Goal: Task Accomplishment & Management: Complete application form

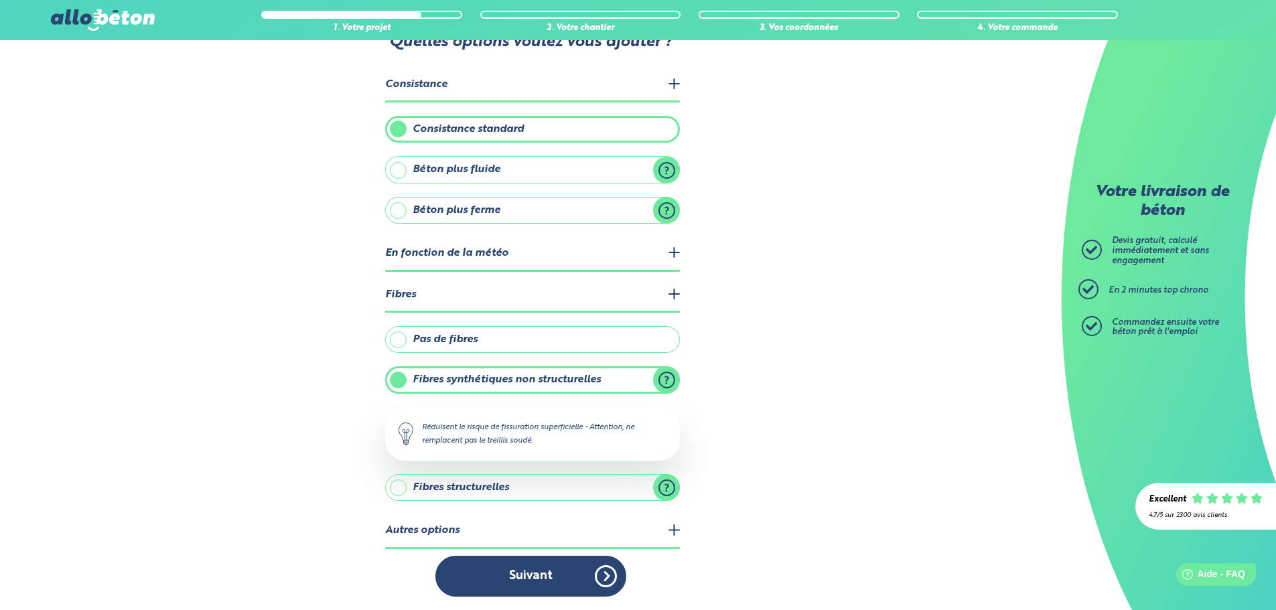
click at [563, 582] on button "Suivant" at bounding box center [530, 576] width 191 height 41
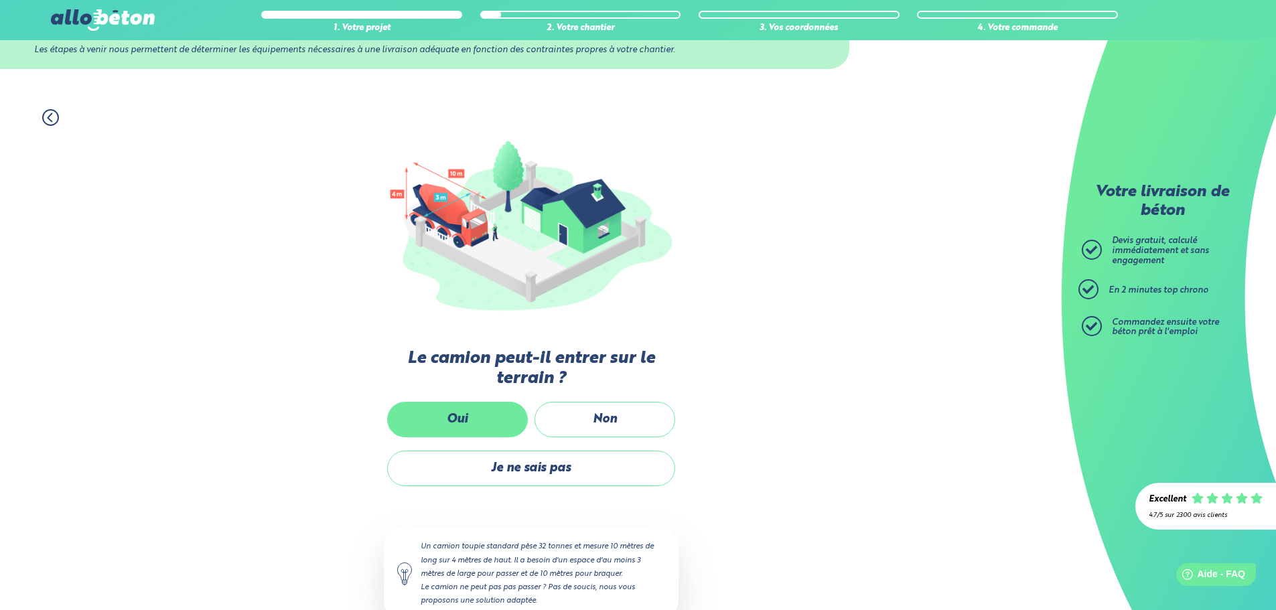
click at [459, 423] on label "Oui" at bounding box center [457, 419] width 141 height 35
click at [0, 0] on input "Oui" at bounding box center [0, 0] width 0 height 0
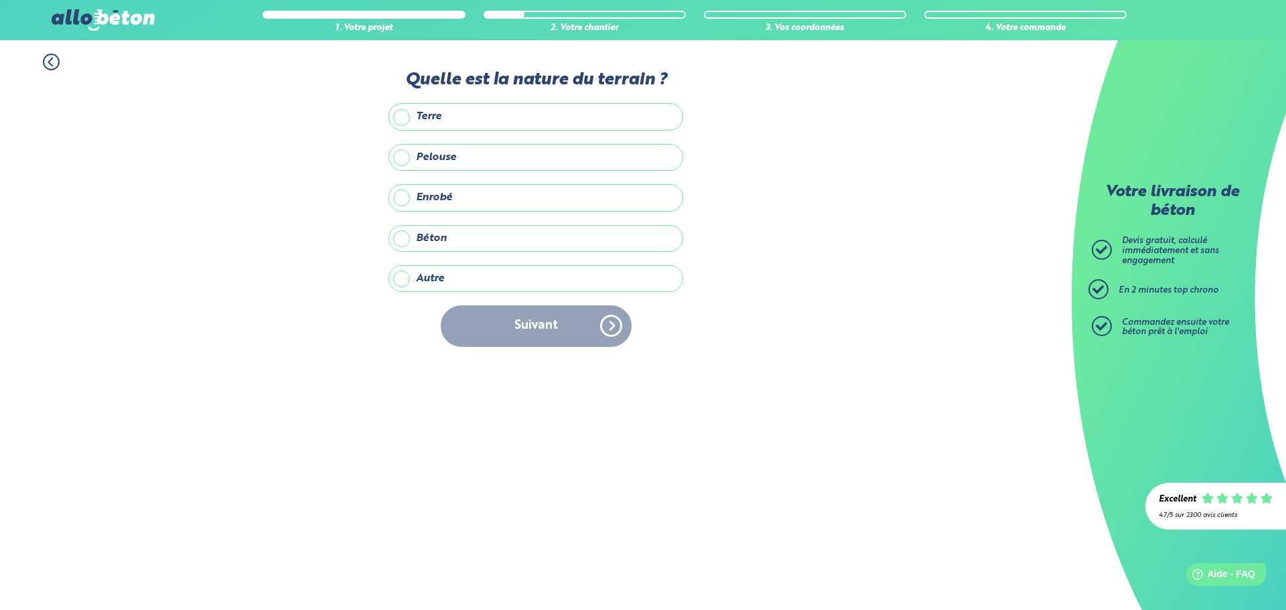
click at [451, 120] on label "Terre" at bounding box center [535, 116] width 295 height 27
click at [0, 0] on input "Terre" at bounding box center [0, 0] width 0 height 0
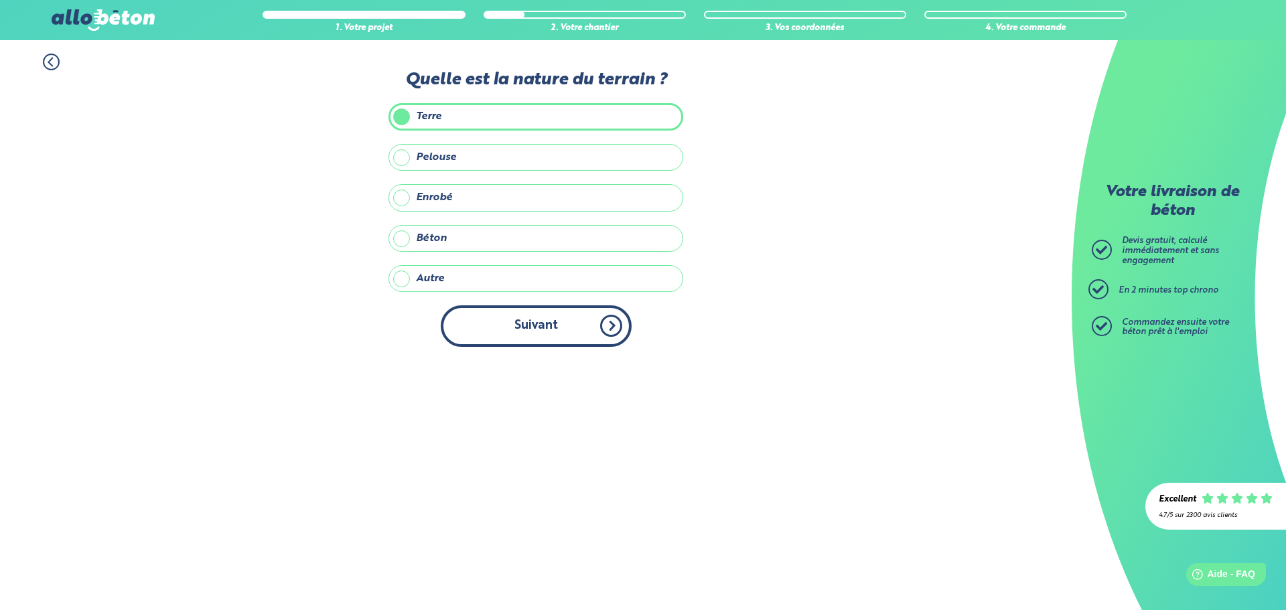
click at [566, 325] on button "Suivant" at bounding box center [536, 325] width 191 height 41
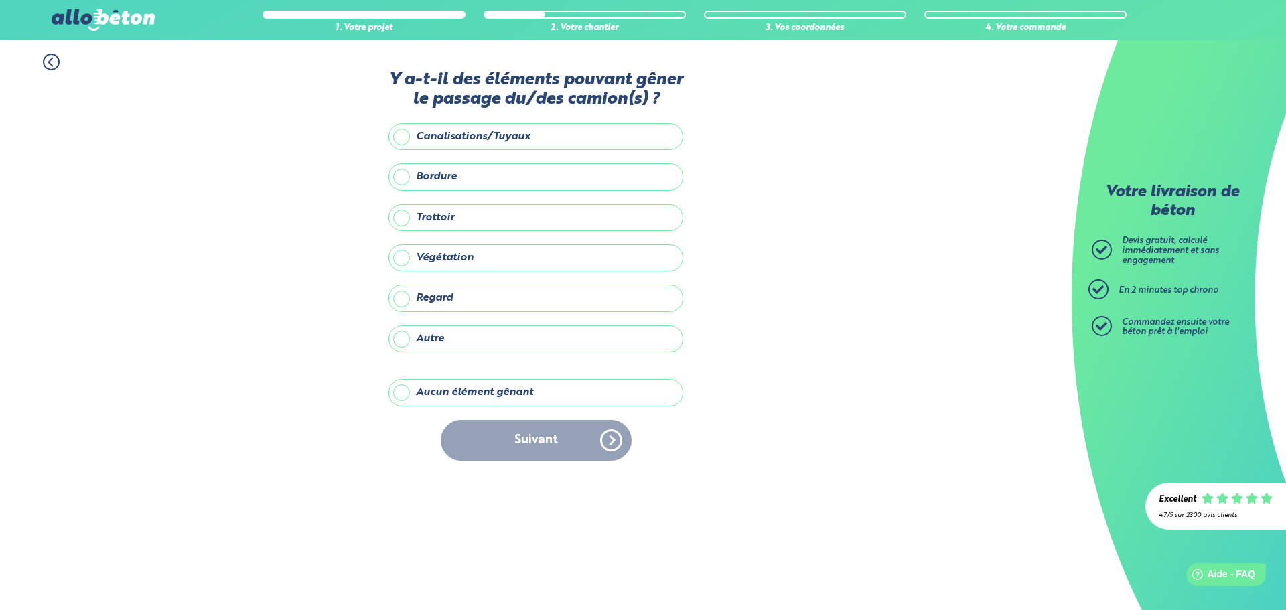
click at [490, 258] on label "Végétation" at bounding box center [535, 257] width 295 height 27
click at [0, 0] on input "Végétation" at bounding box center [0, 0] width 0 height 0
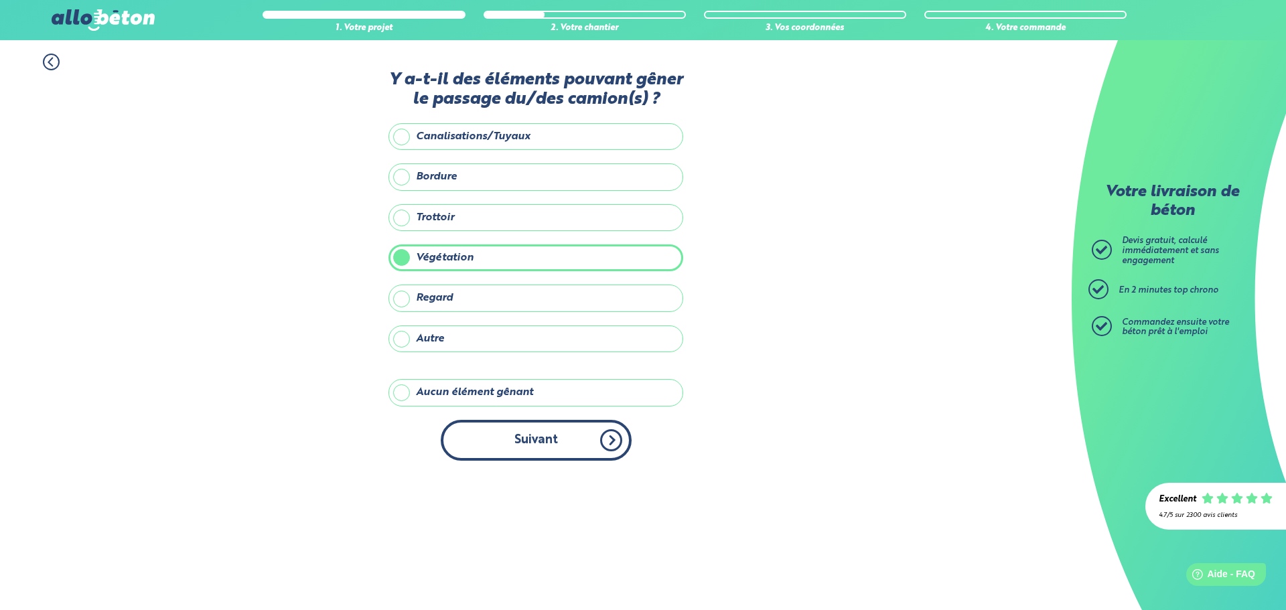
click at [591, 441] on button "Suivant" at bounding box center [536, 440] width 191 height 41
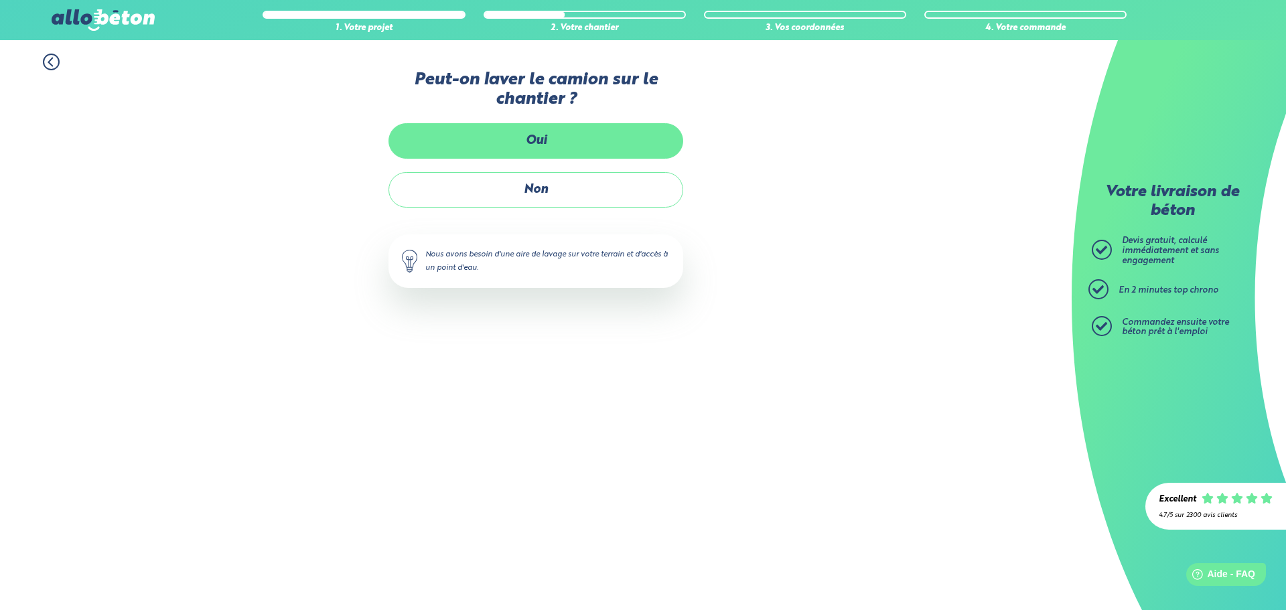
click at [560, 139] on label "Oui" at bounding box center [535, 140] width 295 height 35
click at [0, 0] on input "Oui" at bounding box center [0, 0] width 0 height 0
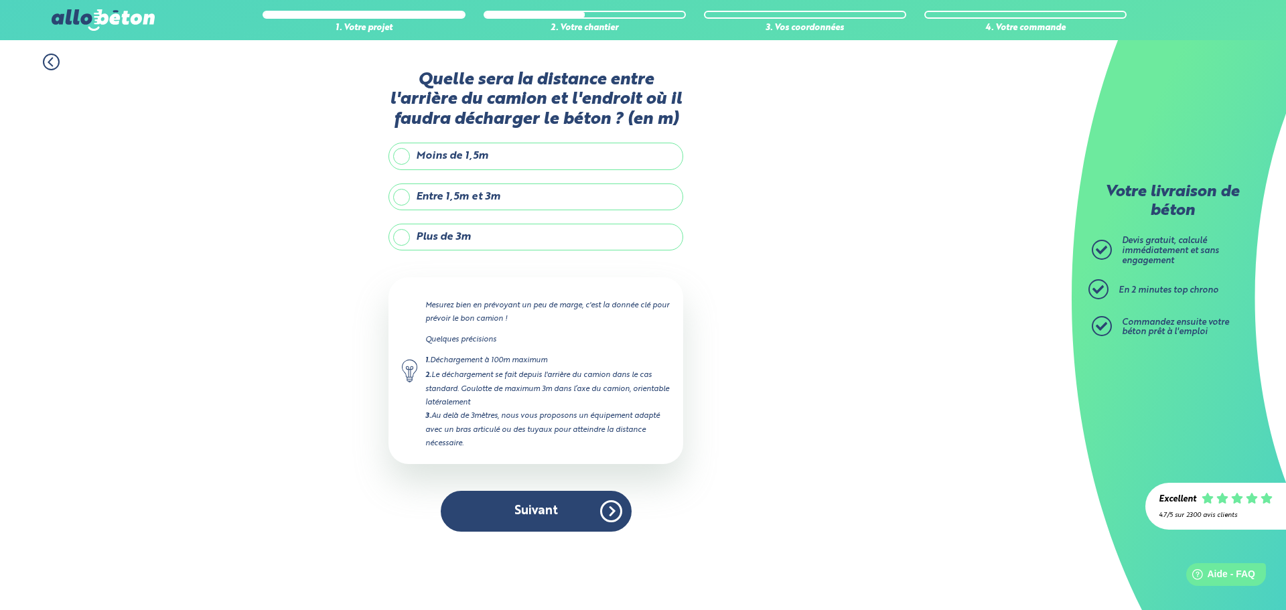
click at [453, 198] on label "Entre 1,5m et 3m" at bounding box center [535, 196] width 295 height 27
click at [0, 0] on input "Entre 1,5m et 3m" at bounding box center [0, 0] width 0 height 0
click at [597, 511] on button "Suivant" at bounding box center [536, 511] width 191 height 41
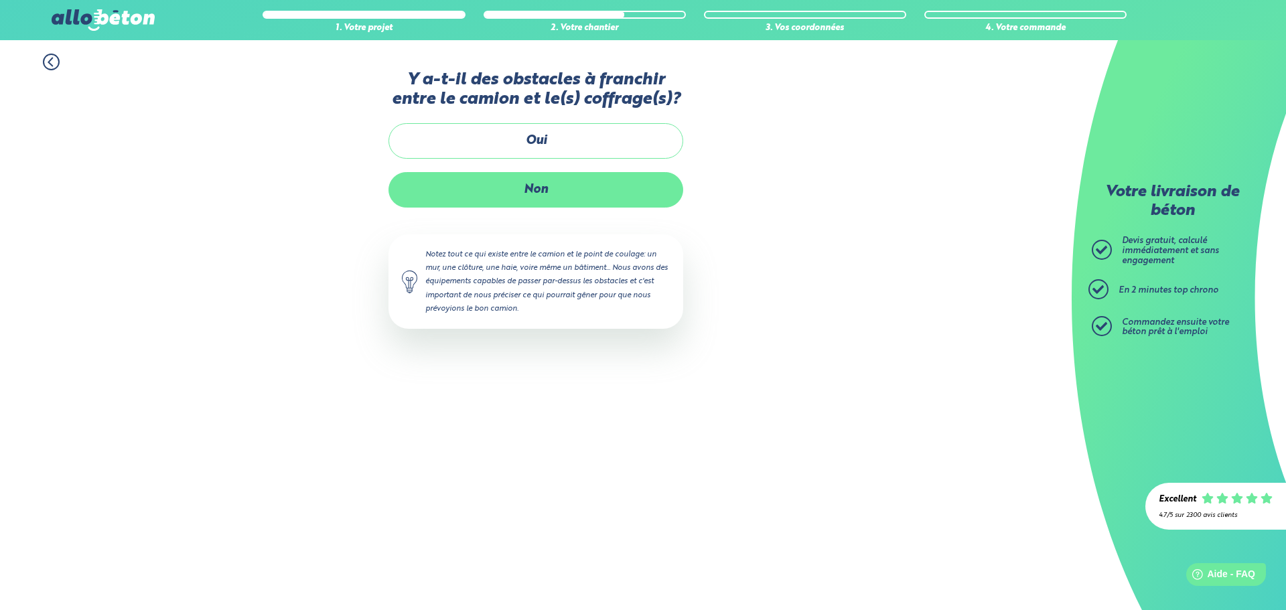
click at [544, 200] on label "Non" at bounding box center [535, 189] width 295 height 35
click at [0, 0] on input "Non" at bounding box center [0, 0] width 0 height 0
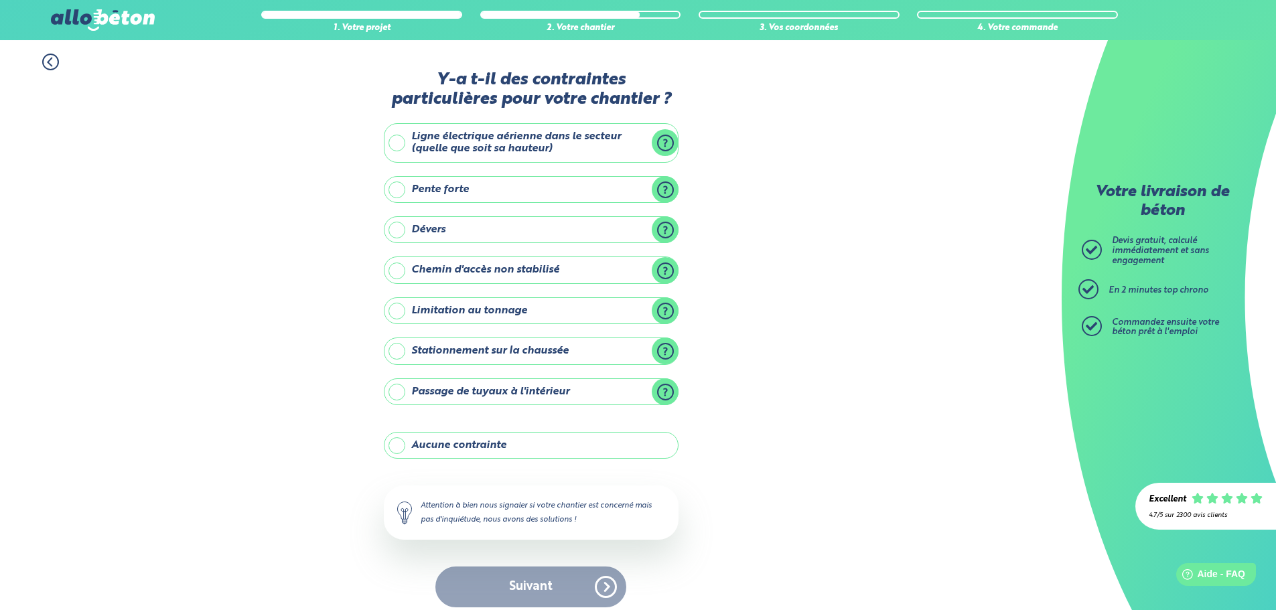
click at [456, 445] on label "Aucune contrainte" at bounding box center [531, 445] width 295 height 27
click at [0, 0] on input "Aucune contrainte" at bounding box center [0, 0] width 0 height 0
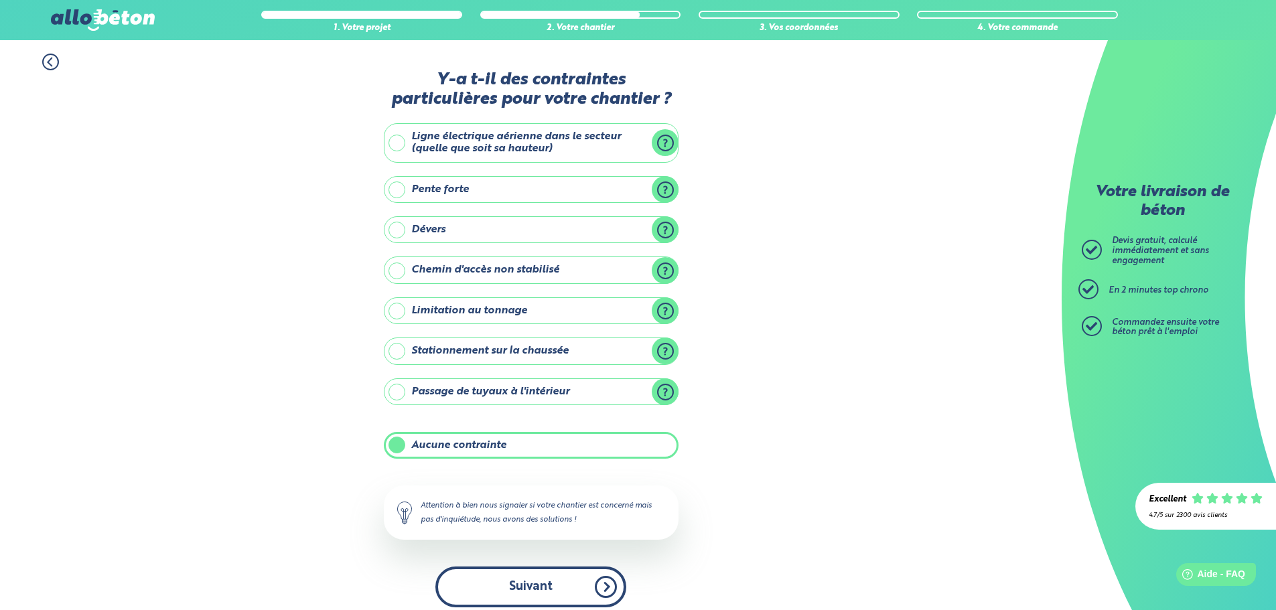
click at [560, 593] on button "Suivant" at bounding box center [530, 587] width 191 height 41
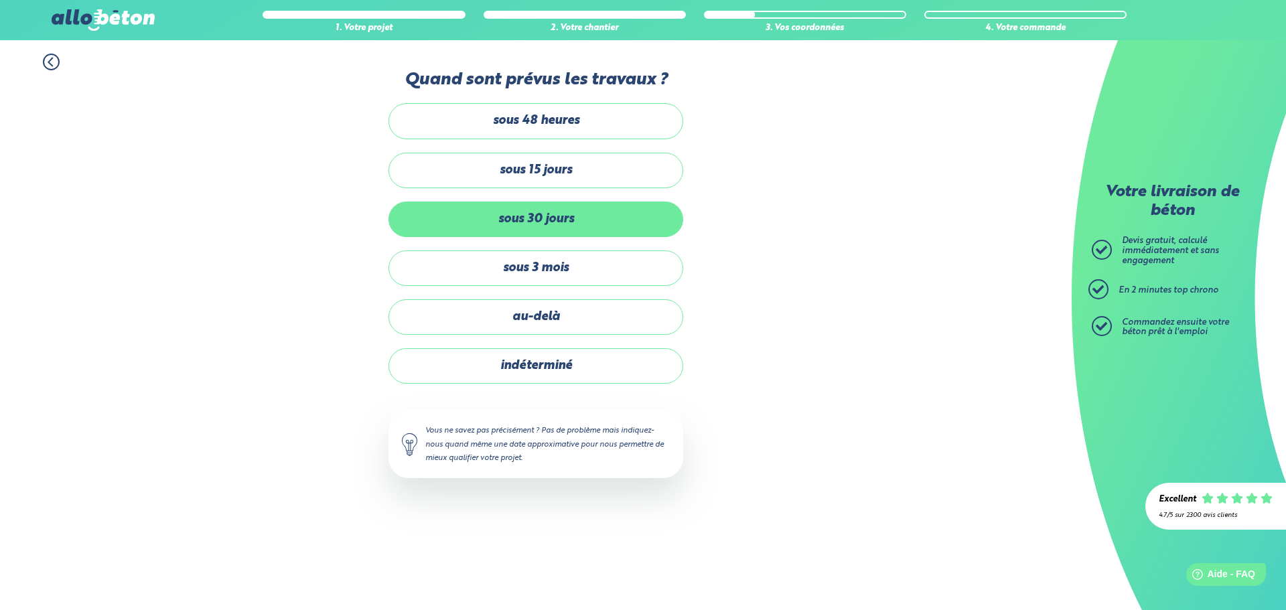
click at [565, 224] on label "sous 30 jours" at bounding box center [535, 219] width 295 height 35
click at [0, 0] on input "sous 30 jours" at bounding box center [0, 0] width 0 height 0
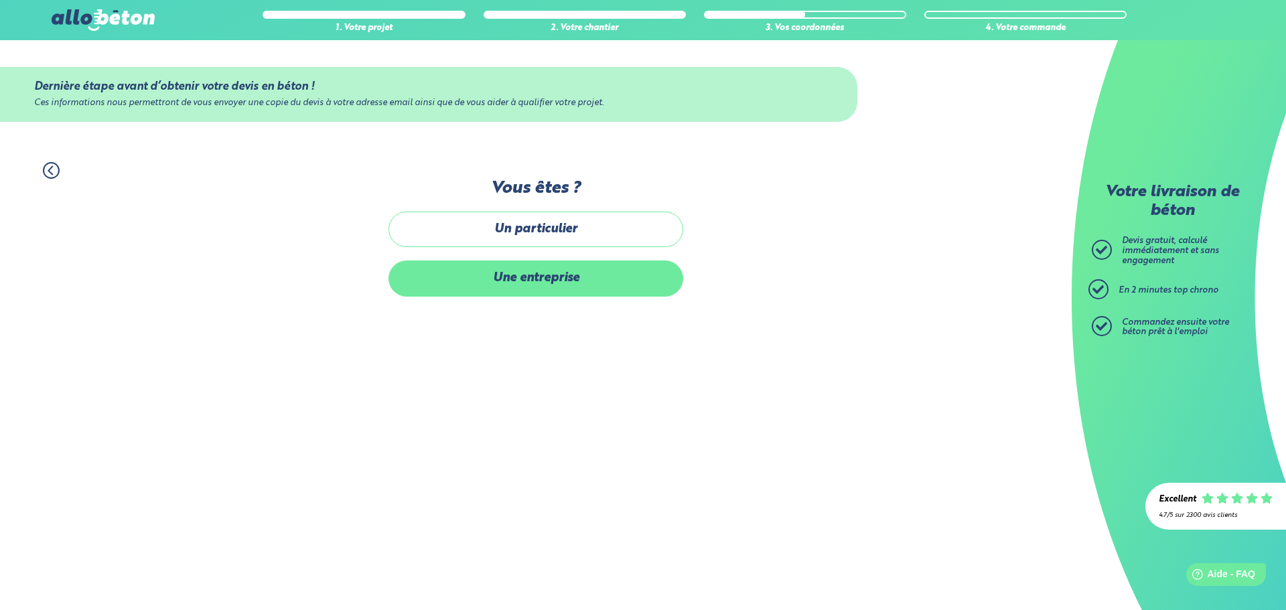
click at [557, 278] on label "Une entreprise" at bounding box center [535, 277] width 295 height 35
click at [0, 0] on input "Une entreprise" at bounding box center [0, 0] width 0 height 0
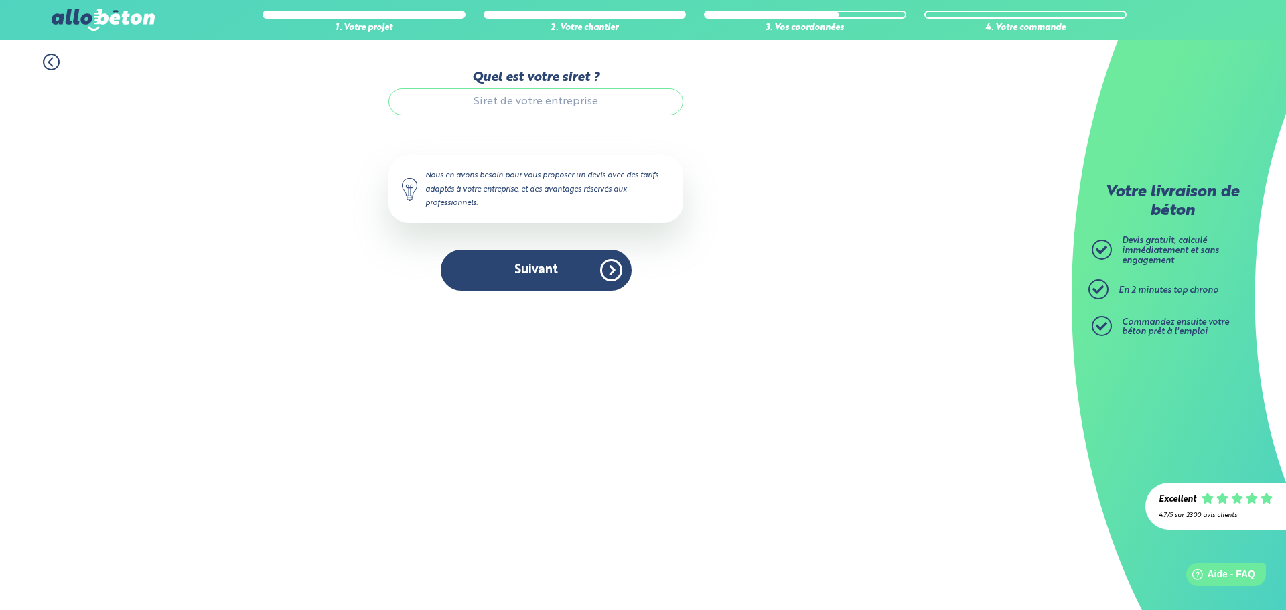
click at [504, 103] on input "Quel est votre siret ?" at bounding box center [535, 101] width 295 height 27
click at [581, 263] on button "Suivant" at bounding box center [536, 270] width 191 height 41
click at [609, 275] on button "Suivant" at bounding box center [536, 270] width 191 height 41
click at [603, 267] on button "Suivant" at bounding box center [536, 270] width 191 height 41
drag, startPoint x: 585, startPoint y: 175, endPoint x: 667, endPoint y: 173, distance: 81.7
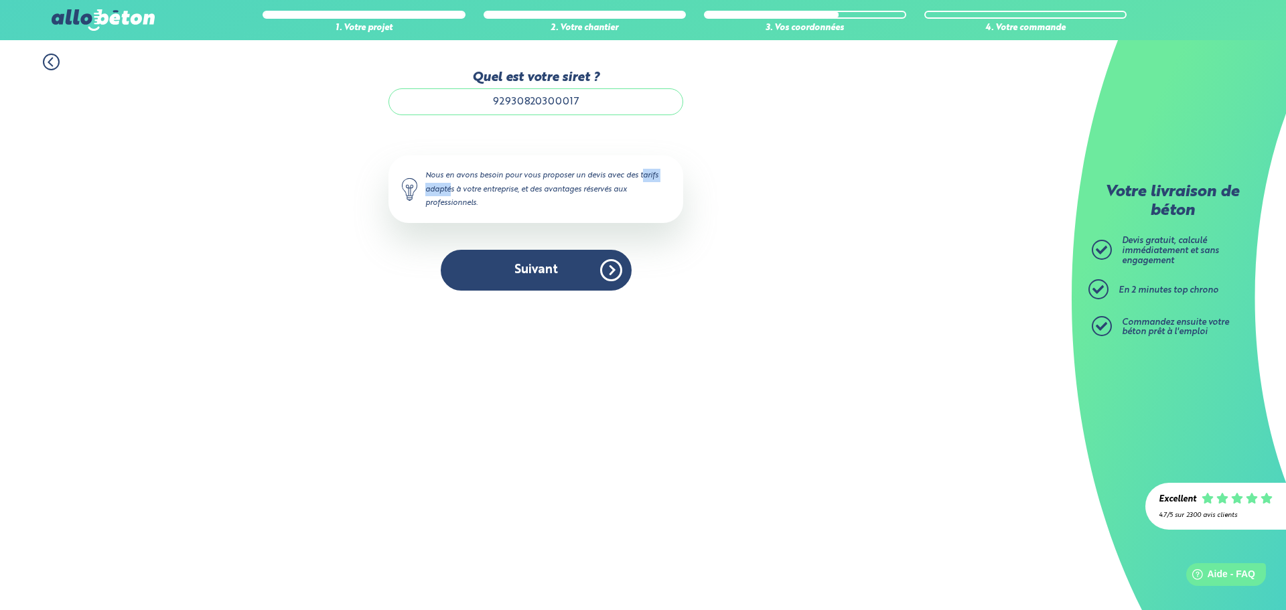
click at [633, 173] on div "Nous en avons besoin pour vous proposer un devis avec des tarifs adaptés à votr…" at bounding box center [535, 188] width 295 height 67
click at [533, 180] on div "Nous en avons besoin pour vous proposer un devis avec des tarifs adaptés à votr…" at bounding box center [535, 188] width 295 height 67
drag, startPoint x: 481, startPoint y: 189, endPoint x: 522, endPoint y: 189, distance: 40.8
click at [511, 189] on div "Nous en avons besoin pour vous proposer un devis avec des tarifs adaptés à votr…" at bounding box center [535, 188] width 295 height 67
drag, startPoint x: 570, startPoint y: 189, endPoint x: 605, endPoint y: 189, distance: 35.5
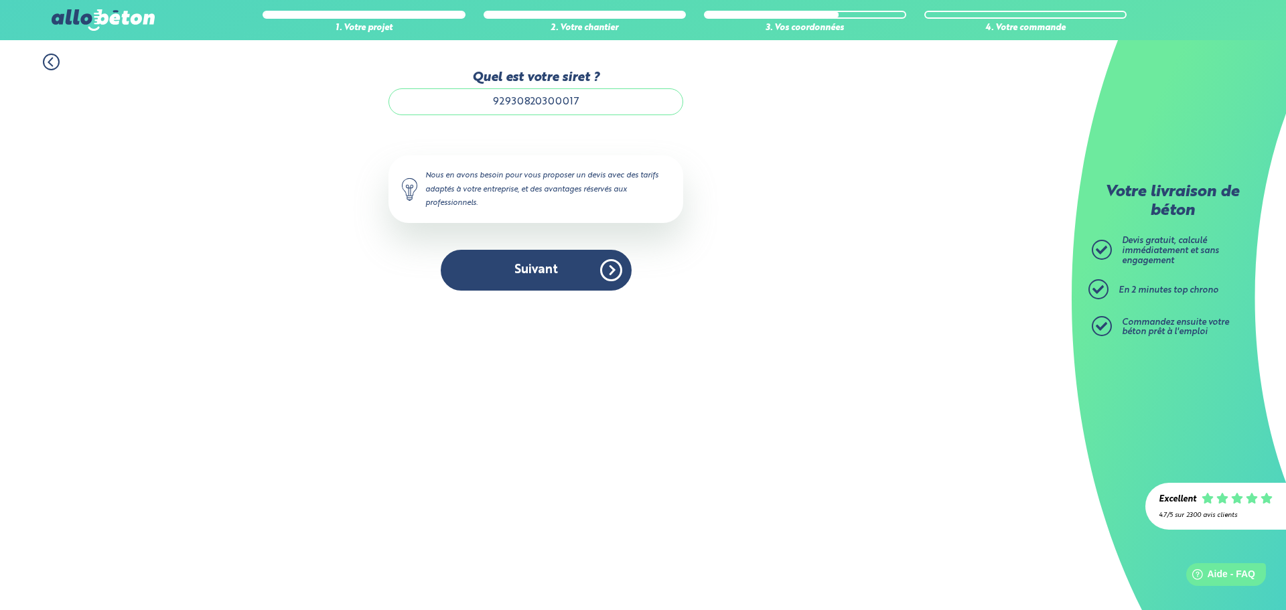
click at [571, 189] on div "Nous en avons besoin pour vous proposer un devis avec des tarifs adaptés à votr…" at bounding box center [535, 188] width 295 height 67
click at [621, 189] on div "Nous en avons besoin pour vous proposer un devis avec des tarifs adaptés à votr…" at bounding box center [535, 188] width 295 height 67
click at [603, 105] on input "92930820300017" at bounding box center [535, 101] width 295 height 27
click at [609, 271] on button "Suivant" at bounding box center [536, 270] width 191 height 41
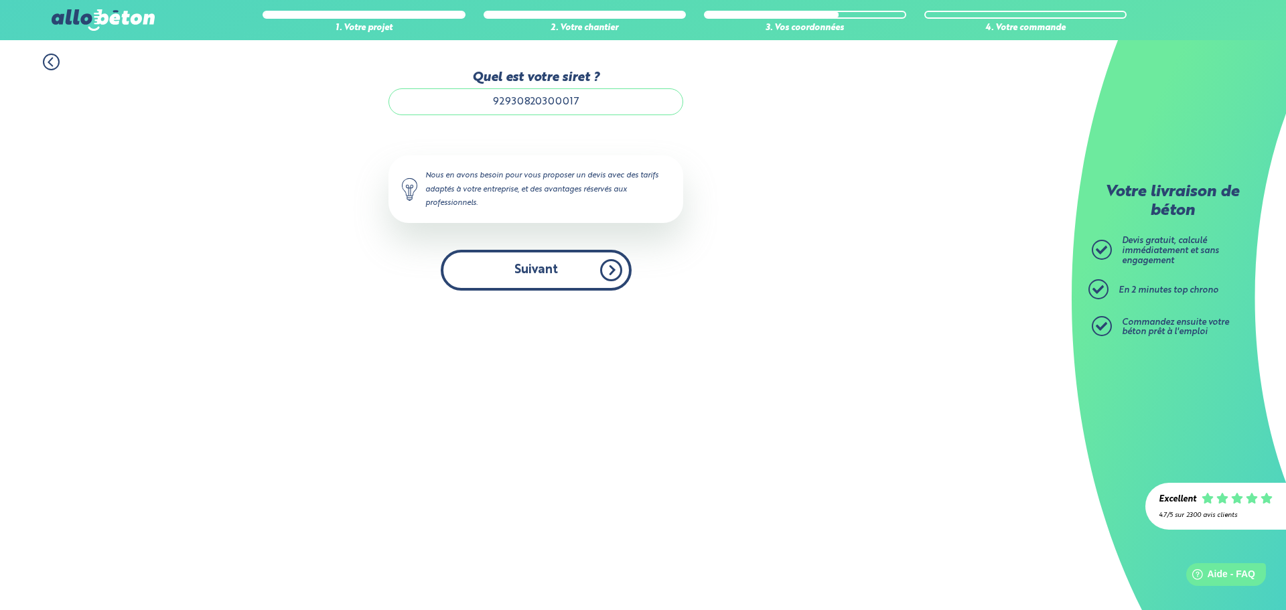
click at [609, 271] on button "Suivant" at bounding box center [536, 270] width 191 height 41
click at [611, 102] on input "92930820300017" at bounding box center [535, 101] width 295 height 27
type input "92930820300017"
click at [597, 259] on button "Suivant" at bounding box center [536, 270] width 191 height 41
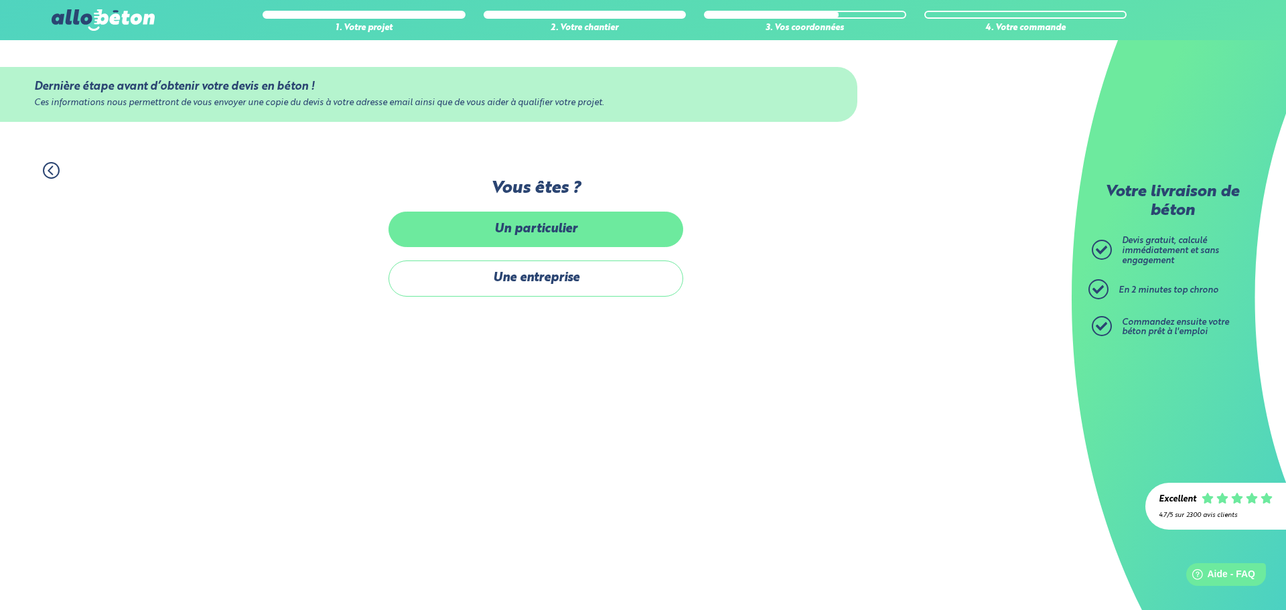
click at [589, 216] on label "Un particulier" at bounding box center [535, 229] width 295 height 35
click at [0, 0] on input "Un particulier" at bounding box center [0, 0] width 0 height 0
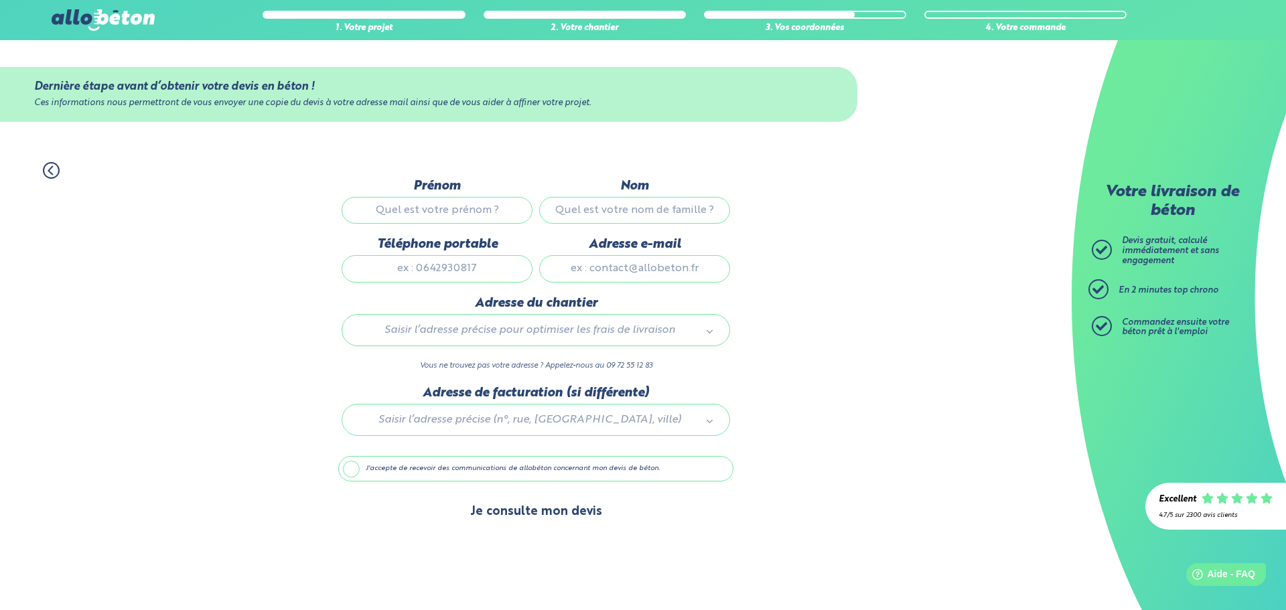
click at [546, 518] on button "Je consulte mon devis" at bounding box center [536, 512] width 159 height 34
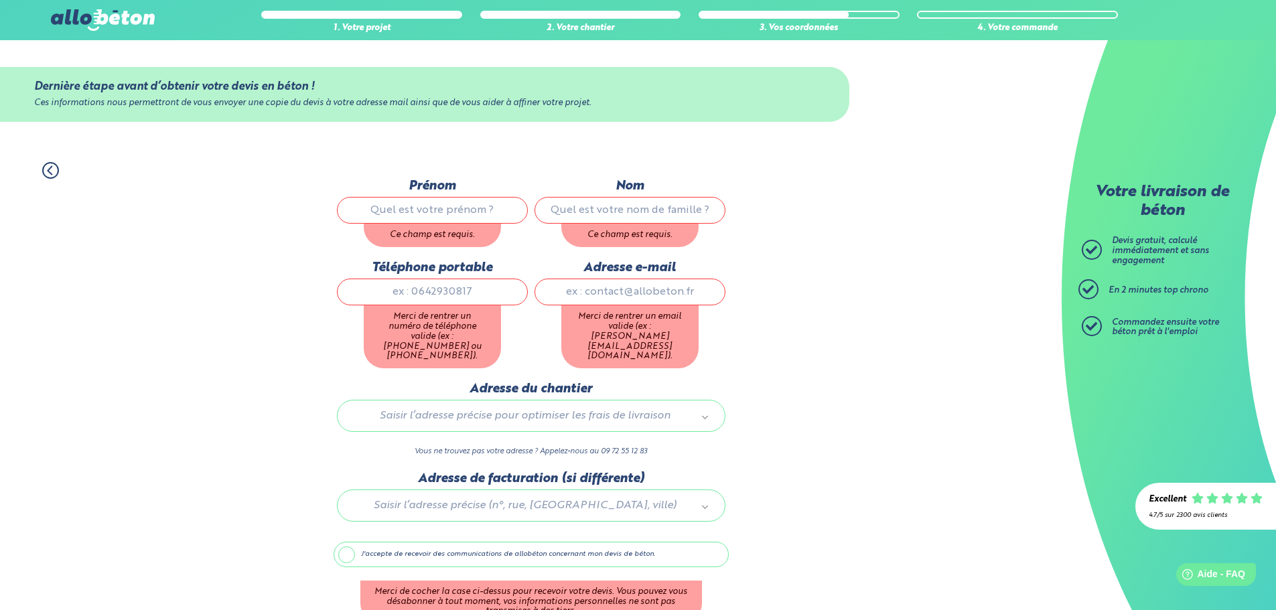
click at [415, 203] on input "Prénom" at bounding box center [432, 210] width 191 height 27
type input "[PERSON_NAME]"
type input "Plamadiala"
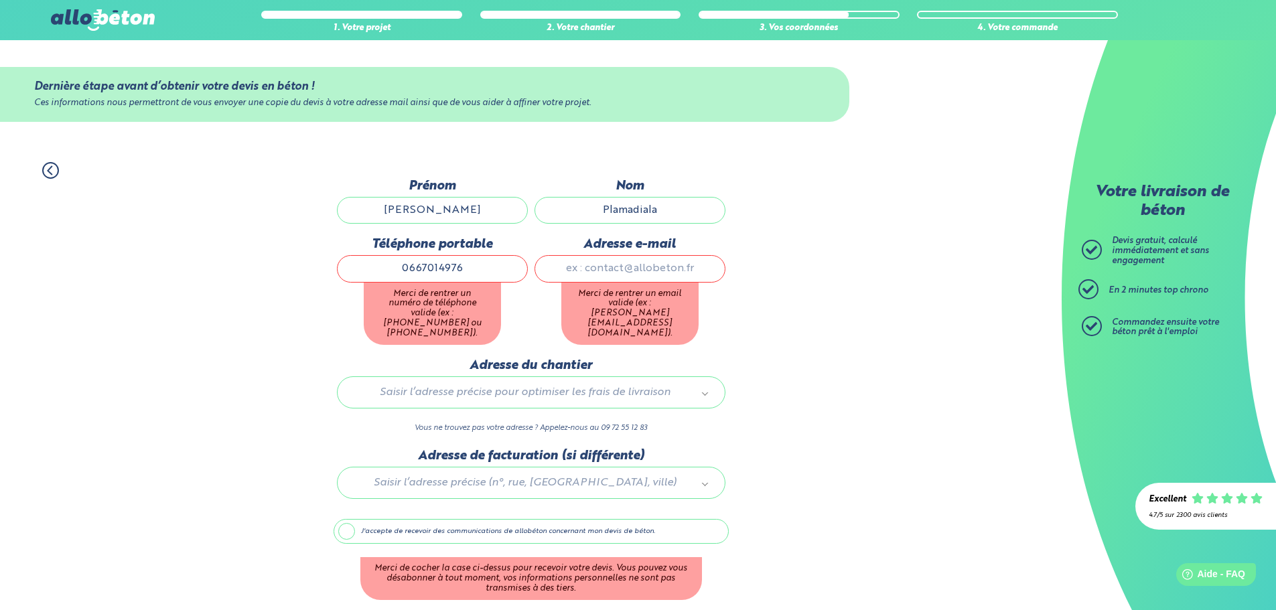
type input "0667014976"
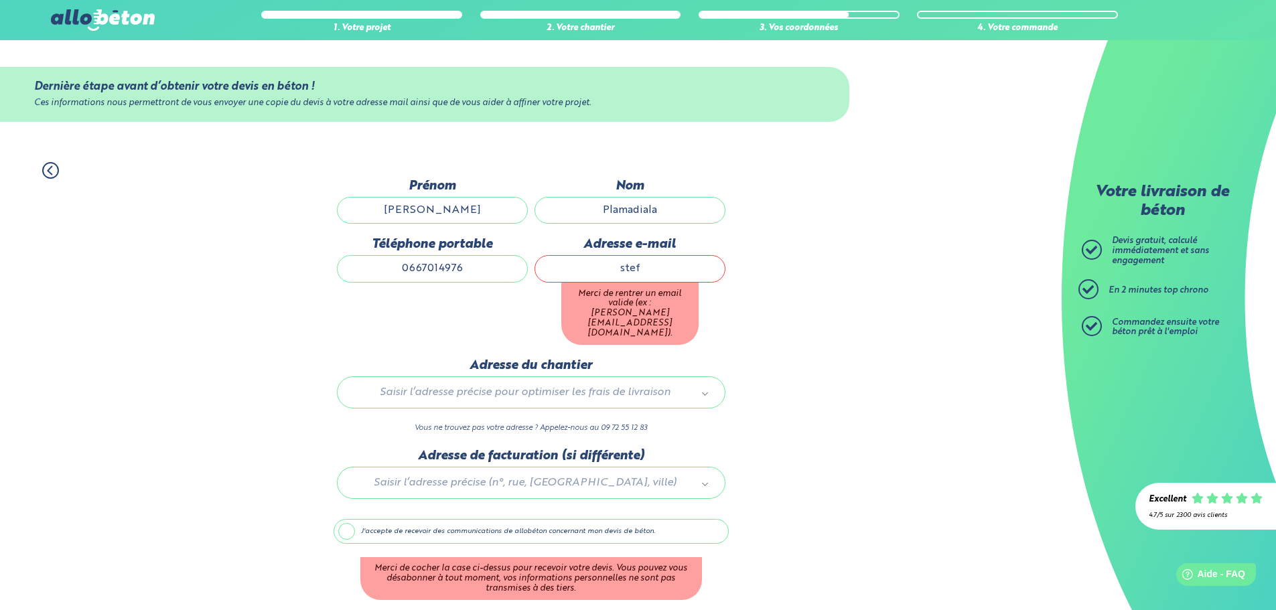
type input "[EMAIL_ADDRESS][DOMAIN_NAME]"
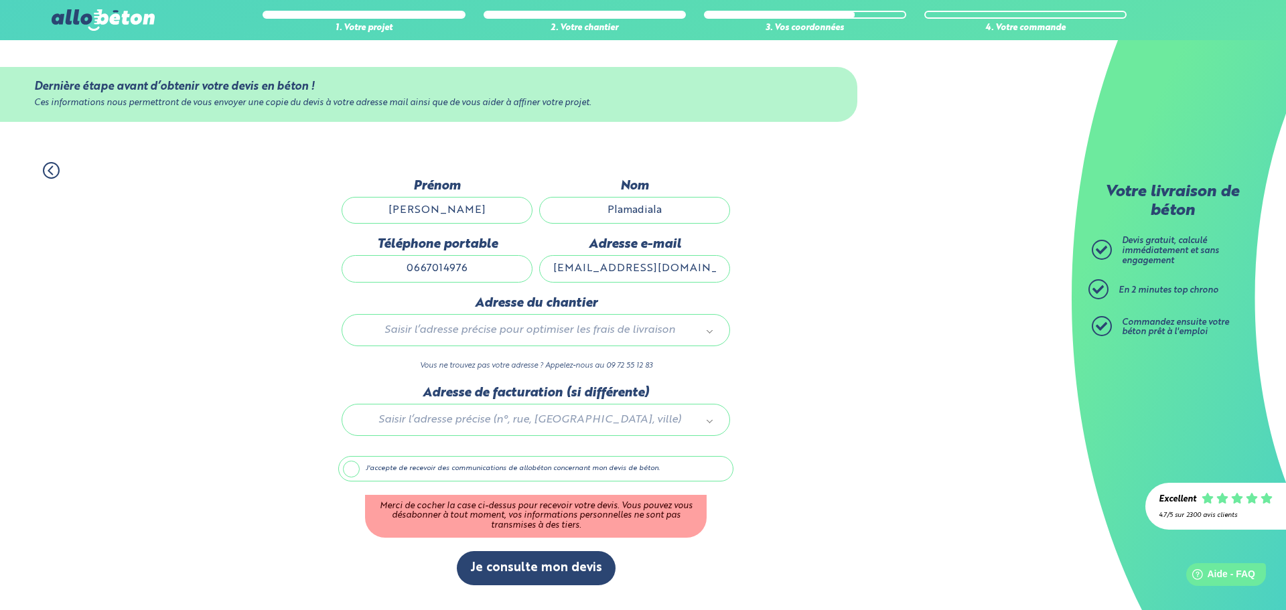
click at [349, 465] on label "J'accepte de recevoir des communications de allobéton concernant mon devis de b…" at bounding box center [535, 468] width 395 height 25
click at [0, 0] on input "J'accepte de recevoir des communications de allobéton concernant mon devis de b…" at bounding box center [0, 0] width 0 height 0
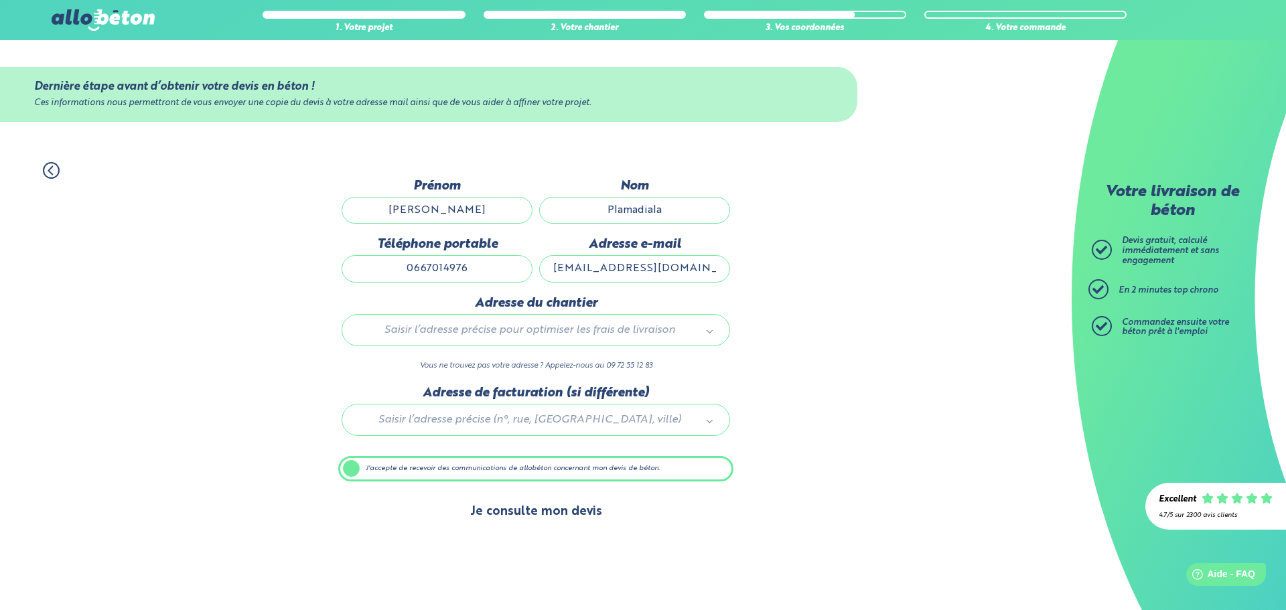
click at [550, 518] on button "Je consulte mon devis" at bounding box center [536, 512] width 159 height 34
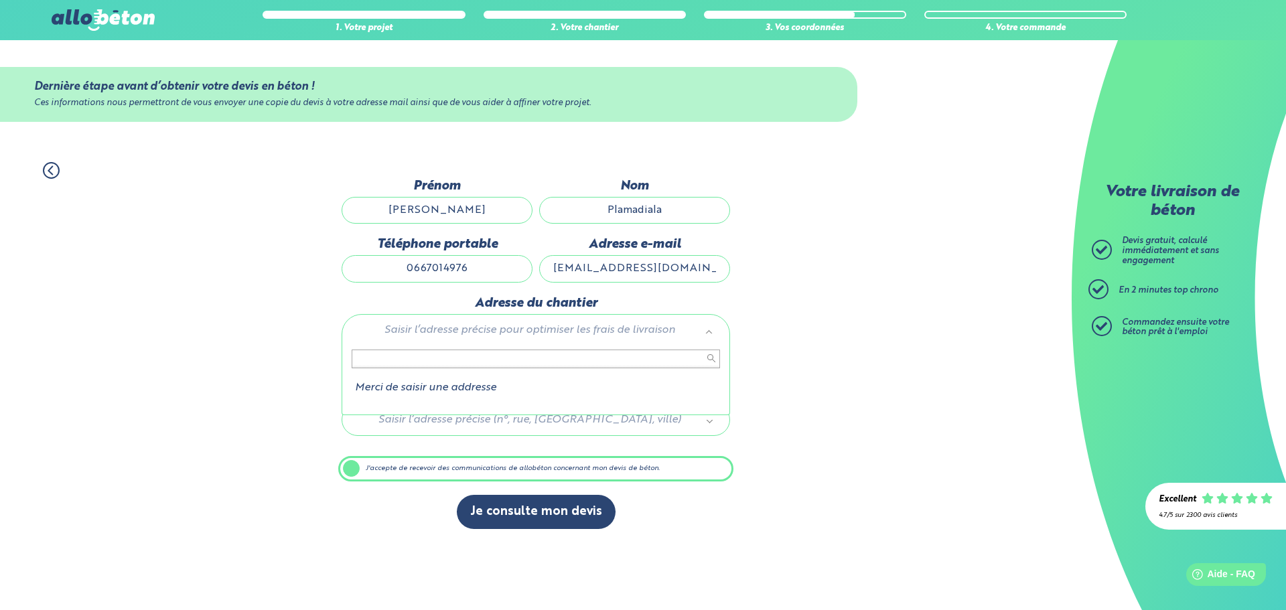
click at [449, 362] on input "text" at bounding box center [536, 359] width 368 height 19
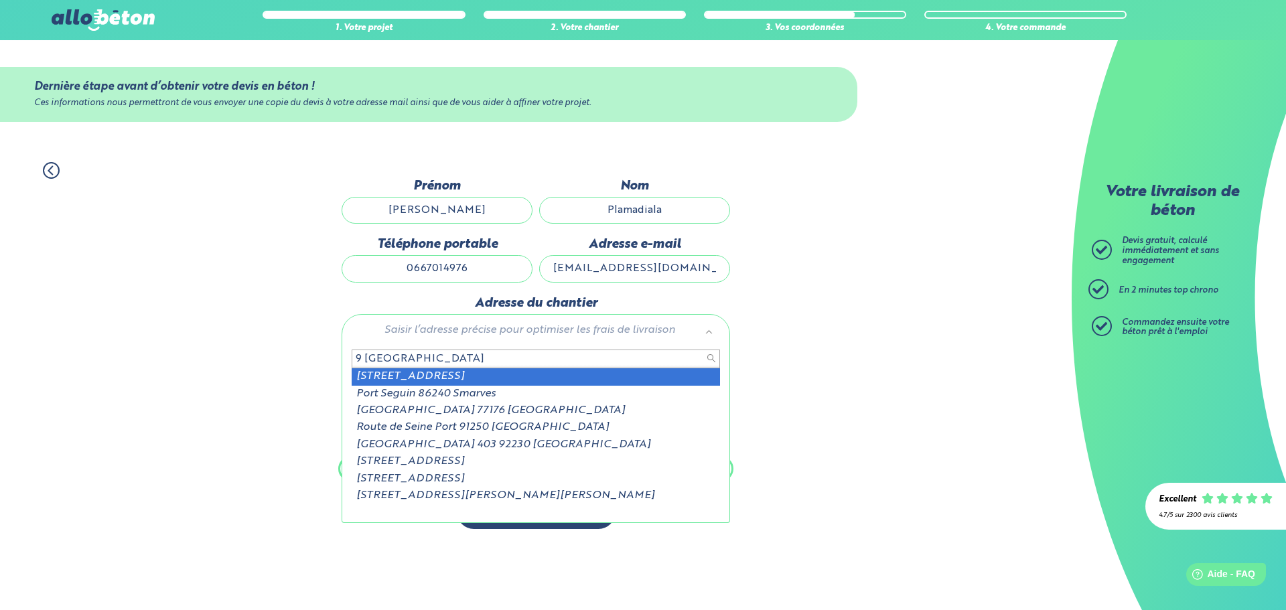
type input "9 [GEOGRAPHIC_DATA]"
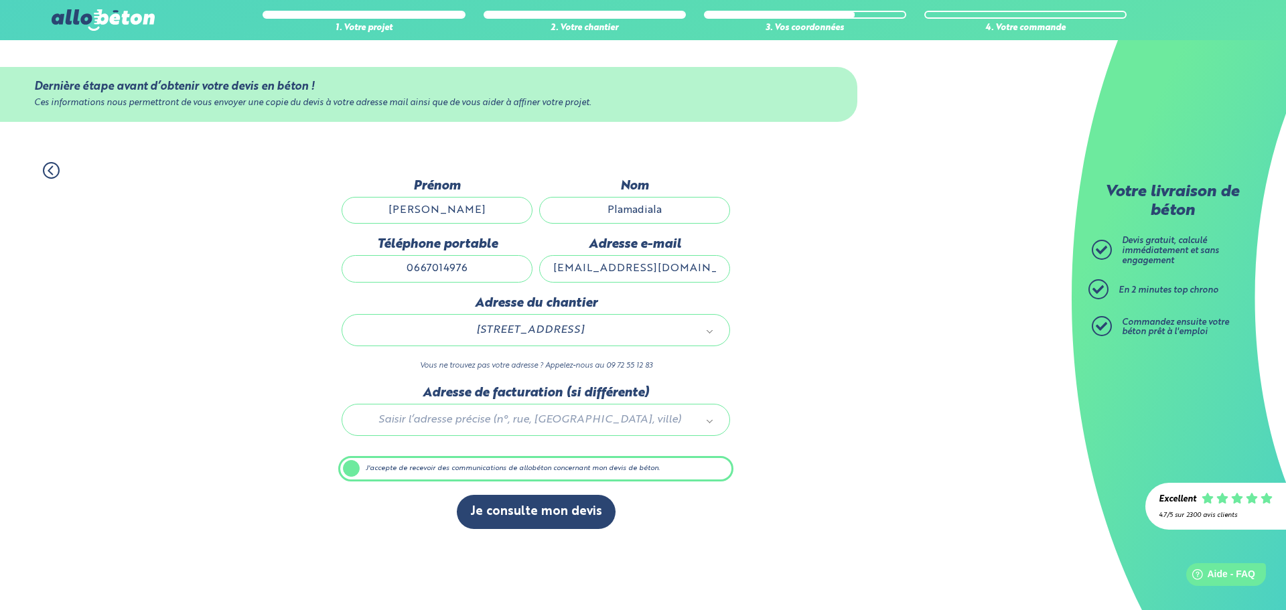
click at [512, 421] on div at bounding box center [535, 418] width 395 height 64
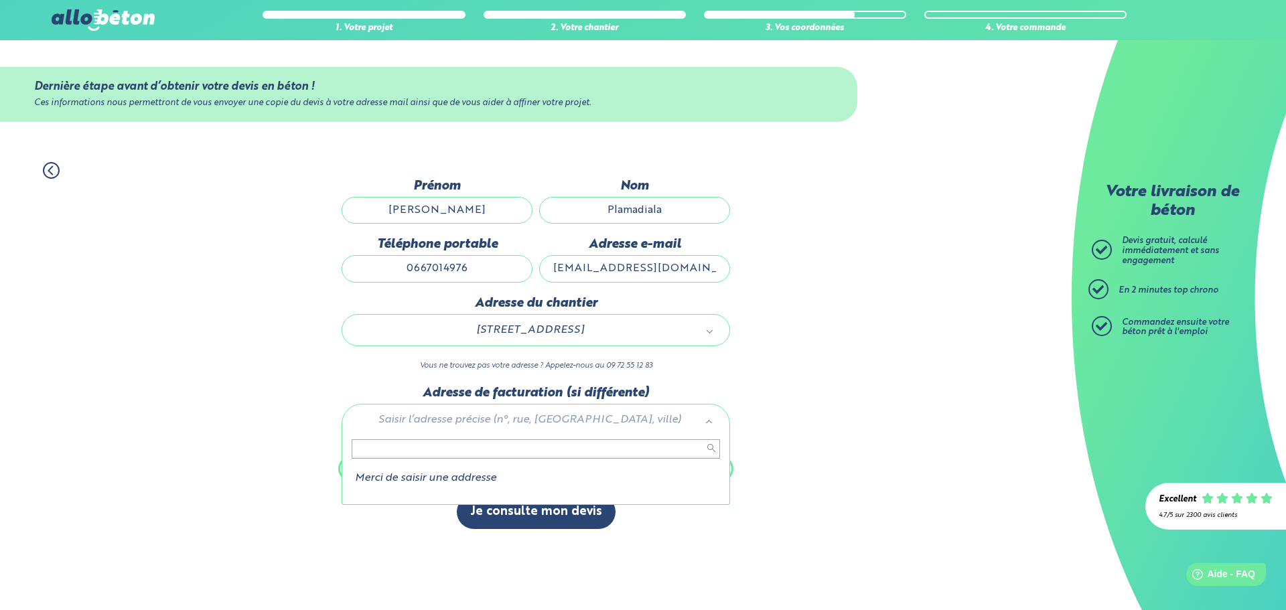
click at [469, 449] on input "text" at bounding box center [536, 448] width 368 height 19
paste input "9 [GEOGRAPHIC_DATA]"
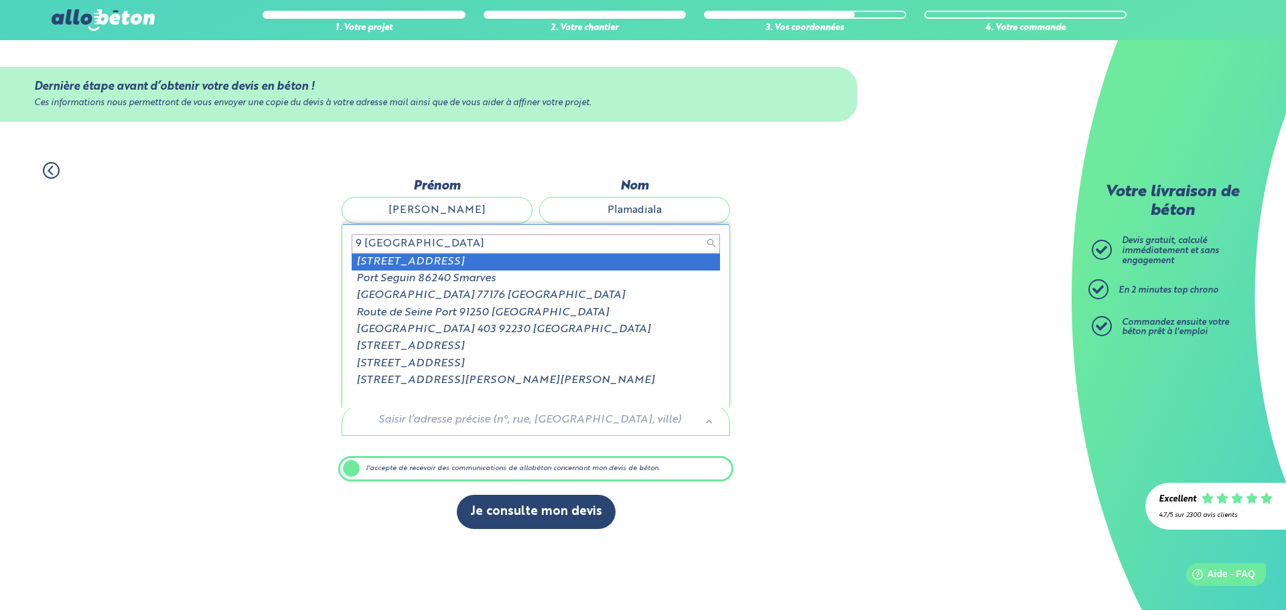
type input "9 [GEOGRAPHIC_DATA]"
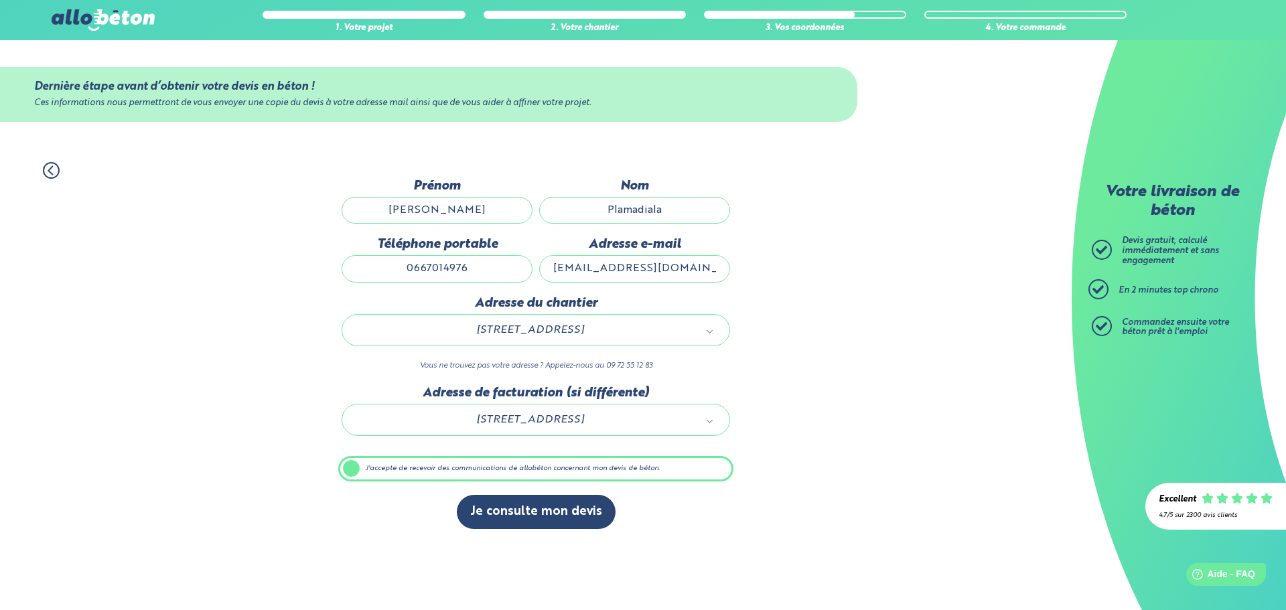
click at [710, 267] on input "[EMAIL_ADDRESS][DOMAIN_NAME]" at bounding box center [634, 268] width 191 height 27
drag, startPoint x: 114, startPoint y: 107, endPoint x: 327, endPoint y: 115, distance: 213.1
click at [319, 115] on div "Dernière étape avant d’obtenir votre devis en béton ! Ces informations nous per…" at bounding box center [428, 94] width 857 height 55
click at [535, 109] on div "Dernière étape avant d’obtenir votre devis en béton ! Ces informations nous per…" at bounding box center [428, 94] width 857 height 55
click at [366, 470] on label "J'accepte de recevoir des communications de allobéton concernant mon devis de b…" at bounding box center [535, 468] width 395 height 25
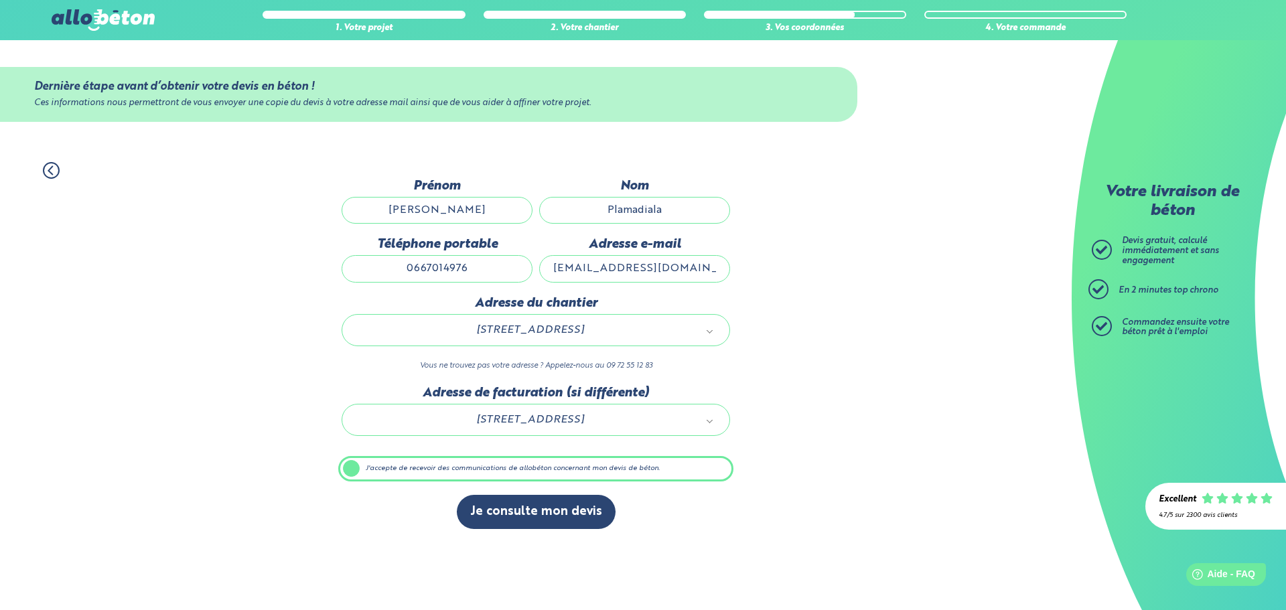
click at [0, 0] on input "J'accepte de recevoir des communications de allobéton concernant mon devis de b…" at bounding box center [0, 0] width 0 height 0
click at [413, 502] on div "Je consulte mon devis" at bounding box center [535, 519] width 395 height 48
click at [638, 265] on input "[EMAIL_ADDRESS][DOMAIN_NAME]" at bounding box center [634, 268] width 191 height 27
click at [119, 354] on div "1. Votre projet 2. Votre chantier 3. Vos coordonnées 4. Votre commande Dernière…" at bounding box center [535, 346] width 1071 height 394
click at [500, 263] on input "0667014976" at bounding box center [437, 268] width 191 height 27
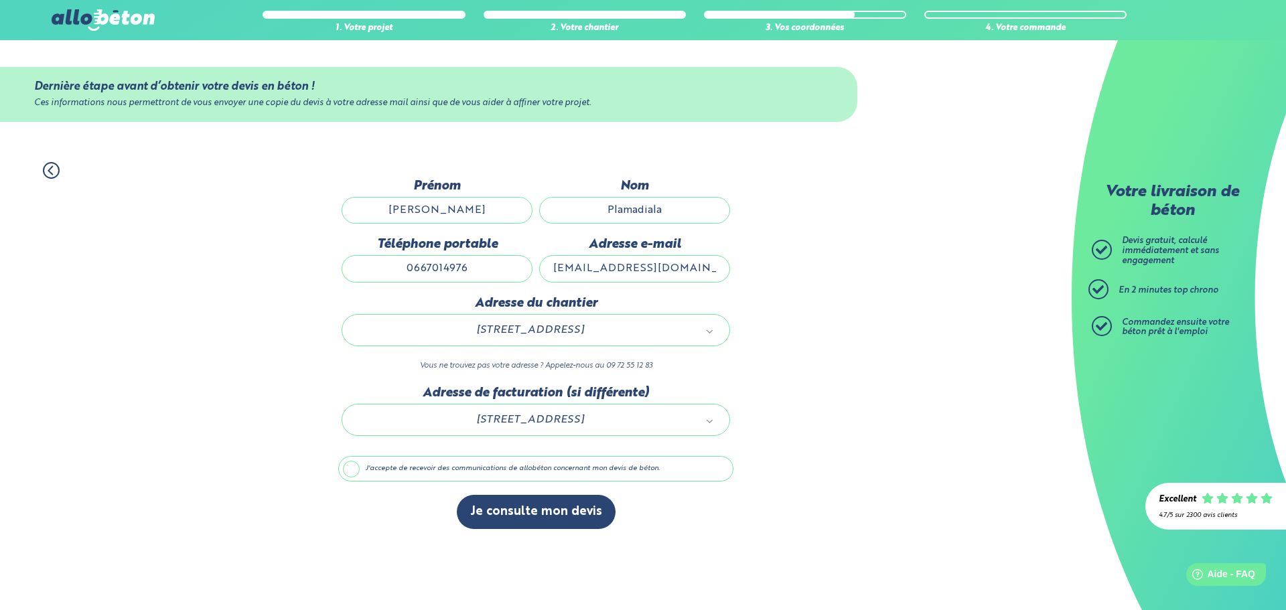
click at [304, 394] on div "1. Votre projet 2. Votre chantier 3. Vos coordonnées 4. Votre commande Dernière…" at bounding box center [535, 346] width 1071 height 394
drag, startPoint x: 719, startPoint y: 273, endPoint x: 427, endPoint y: 279, distance: 292.7
click at [427, 279] on div "Prénom [PERSON_NAME] Téléphone portable [PHONE_NUMBER] Adresse e-mail [EMAIL_AD…" at bounding box center [535, 237] width 395 height 117
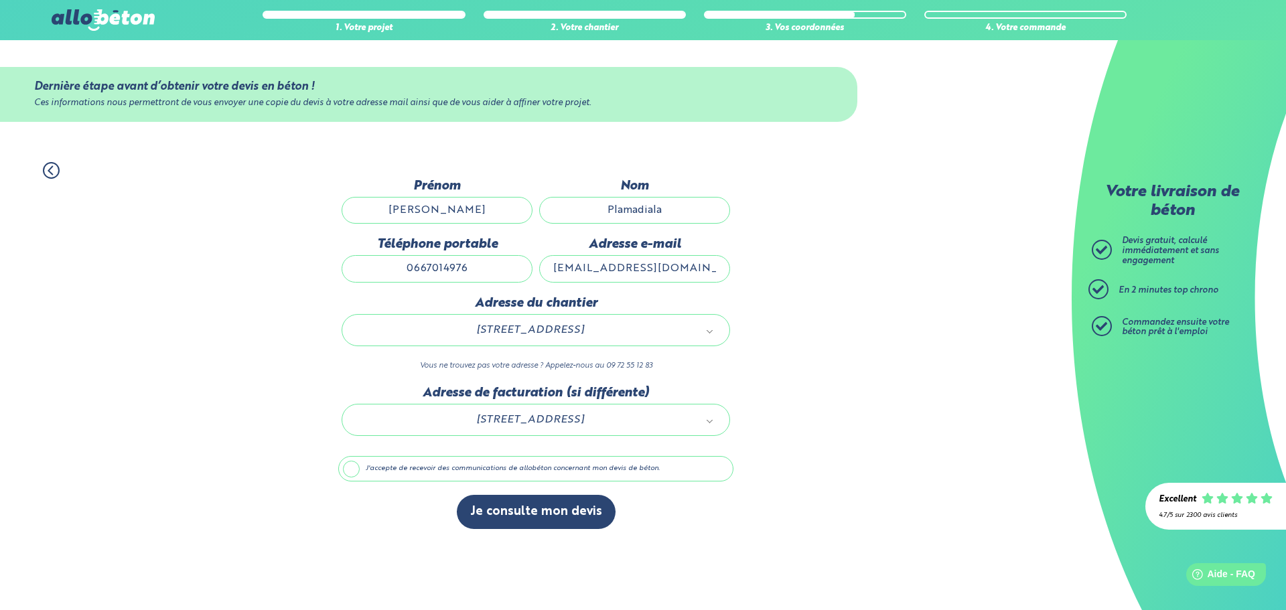
click at [201, 341] on div "1. Votre projet 2. Votre chantier 3. Vos coordonnées 4. Votre commande Dernière…" at bounding box center [535, 346] width 1071 height 394
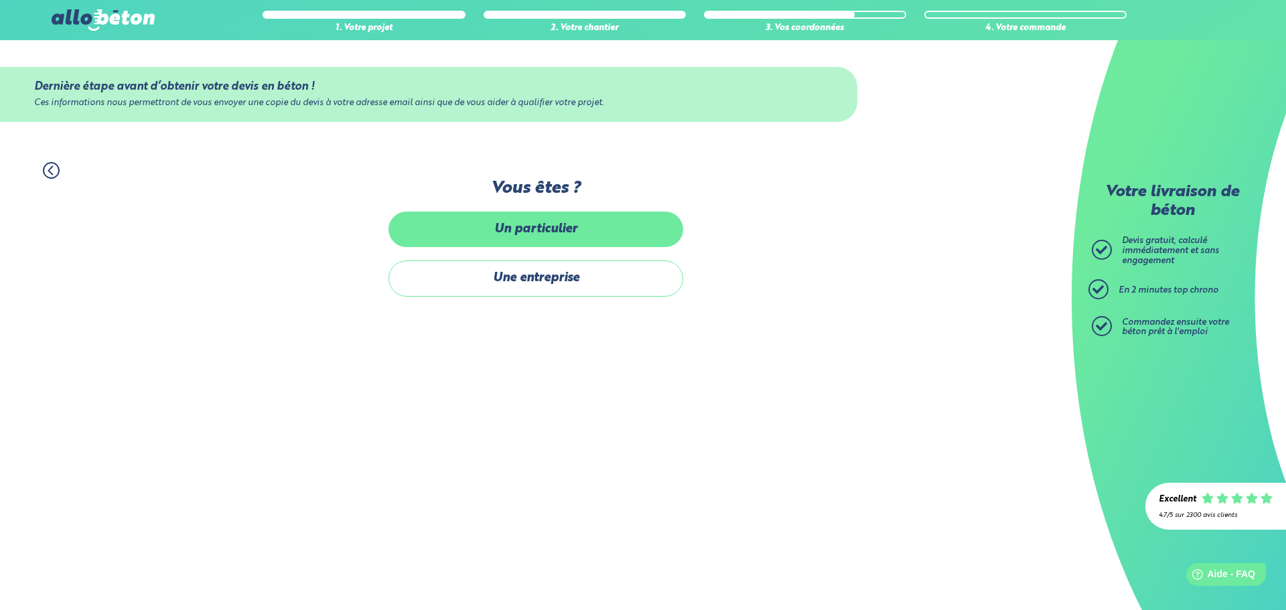
click at [548, 234] on label "Un particulier" at bounding box center [535, 229] width 295 height 35
click at [0, 0] on input "Un particulier" at bounding box center [0, 0] width 0 height 0
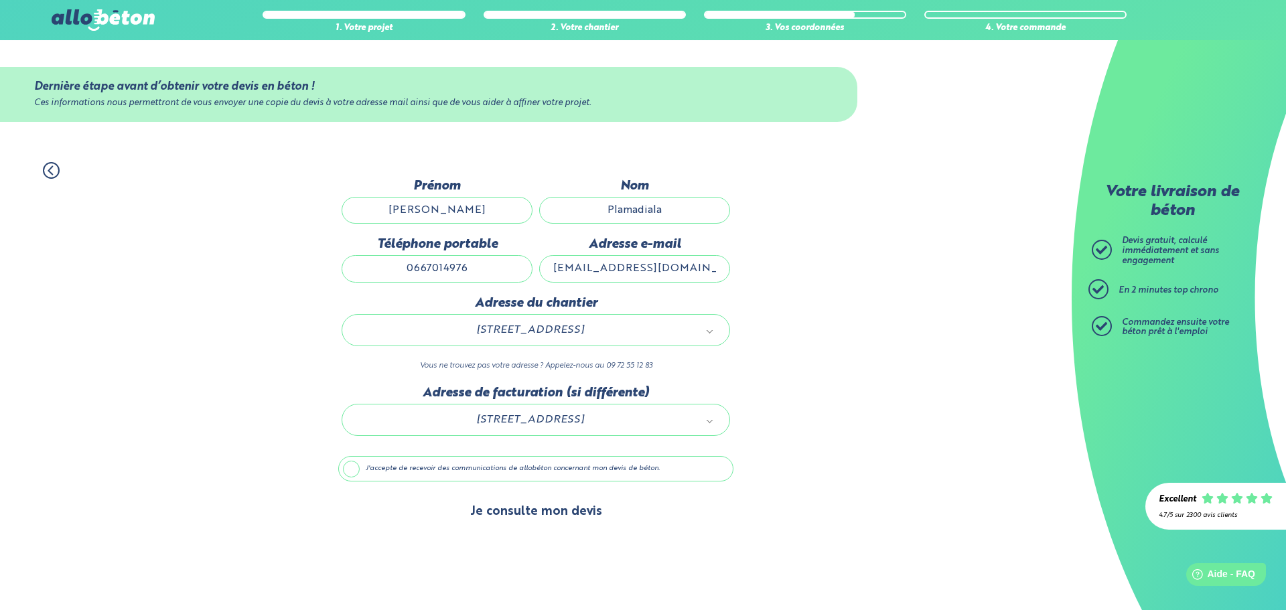
click at [550, 522] on button "Je consulte mon devis" at bounding box center [536, 512] width 159 height 34
